Goal: Task Accomplishment & Management: Use online tool/utility

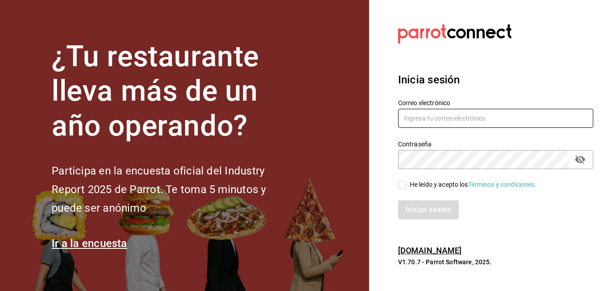
type input "[EMAIL_ADDRESS][DOMAIN_NAME]"
click at [405, 183] on input "He leído y acepto los Términos y condiciones." at bounding box center [402, 185] width 8 height 8
checkbox input "true"
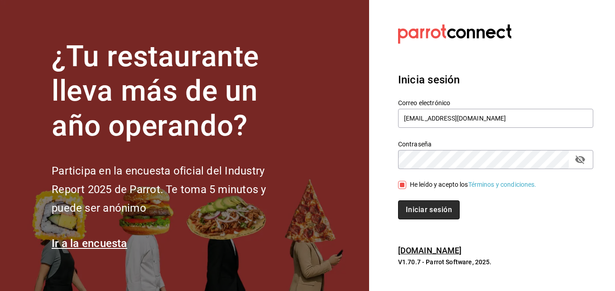
click at [415, 209] on button "Iniciar sesión" at bounding box center [429, 209] width 62 height 19
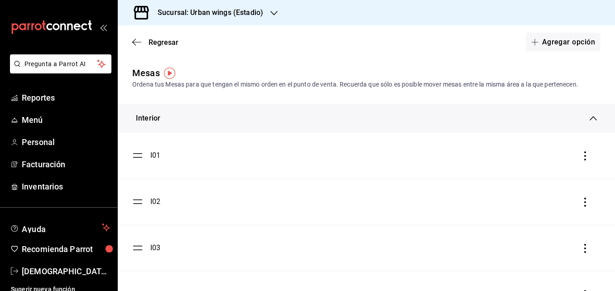
click at [237, 11] on h3 "Sucursal: Urban wings (Estadio)" at bounding box center [206, 12] width 113 height 11
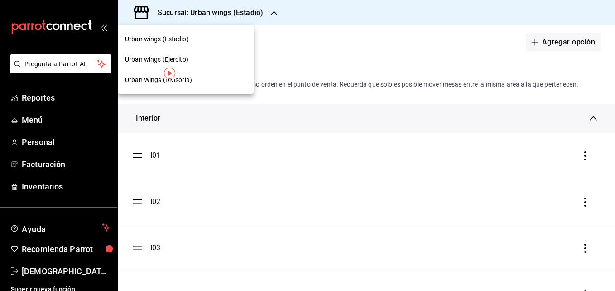
click at [42, 104] on div at bounding box center [307, 145] width 615 height 291
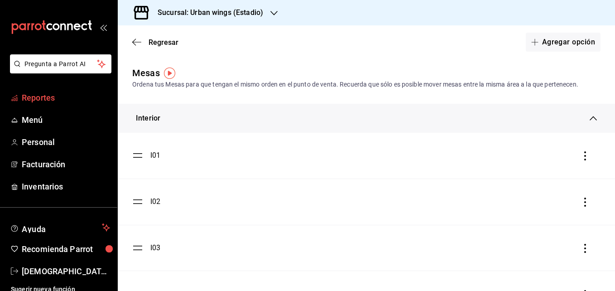
click at [43, 98] on span "Reportes" at bounding box center [66, 98] width 88 height 12
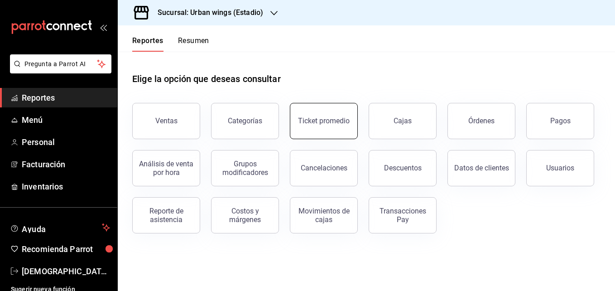
click at [339, 108] on button "Ticket promedio" at bounding box center [324, 121] width 68 height 36
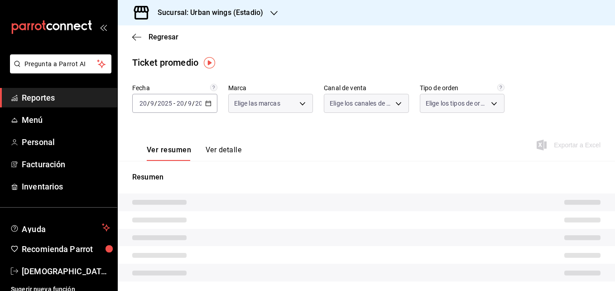
type input "82e72ee8-52d3-445d-a752-d41c221e7408"
type input "PARROT,UBER_EATS,RAPPI,DIDI_FOOD,ONLINE"
type input "c9e7377d-40f3-4f85-ad42-a71c7ce4dd3f,e6f1d84f-09ca-4770-992a-83b03d93f2b7,b2f88…"
click at [272, 12] on icon "button" at bounding box center [273, 13] width 7 height 7
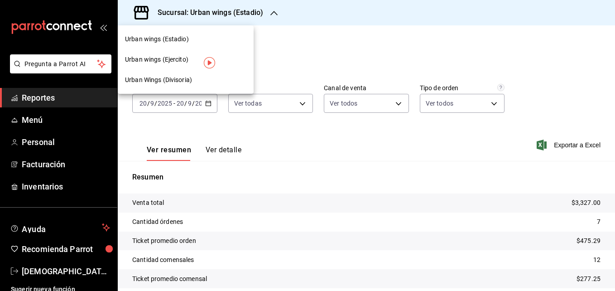
click at [187, 82] on span "Urban Wings (Divisoria)" at bounding box center [158, 80] width 67 height 10
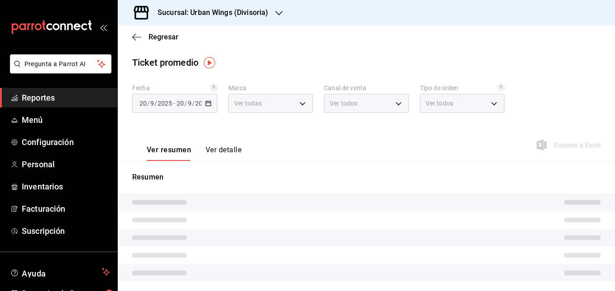
type input "9180ef12-8f68-4ddd-a246-7954a9f4928b"
type input "PARROT,UBER_EATS,RAPPI,DIDI_FOOD,ONLINE"
type input "471973d2-ac17-40f4-b5dc-9480bf79a2a9,52fbf06a-b341-430b-8072-6dfa9a5808ec,ab244…"
